Goal: Task Accomplishment & Management: Manage account settings

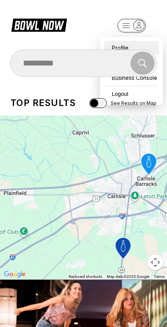
click at [119, 42] on div "Profile" at bounding box center [131, 48] width 55 height 14
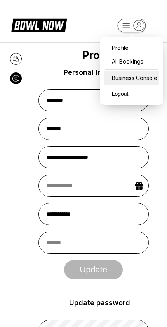
click at [119, 77] on div "Business Console" at bounding box center [131, 78] width 55 height 14
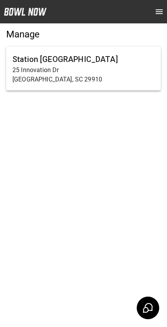
click at [21, 75] on p "[GEOGRAPHIC_DATA], SC 29910" at bounding box center [83, 79] width 142 height 9
click at [29, 79] on p "[GEOGRAPHIC_DATA], SC 29910" at bounding box center [83, 79] width 142 height 9
click at [71, 69] on p "25 Innovation Dr" at bounding box center [83, 69] width 142 height 9
click at [24, 75] on p "[GEOGRAPHIC_DATA], SC 29910" at bounding box center [83, 79] width 142 height 9
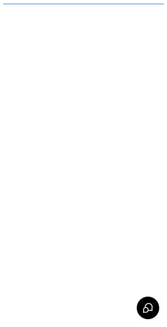
click at [37, 8] on html "/businesses/7xV5x8mBkmHOh88W8ZJ6/reservations" at bounding box center [83, 4] width 167 height 8
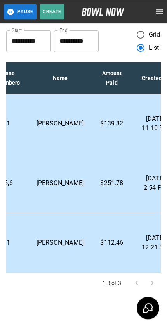
scroll to position [36, 0]
